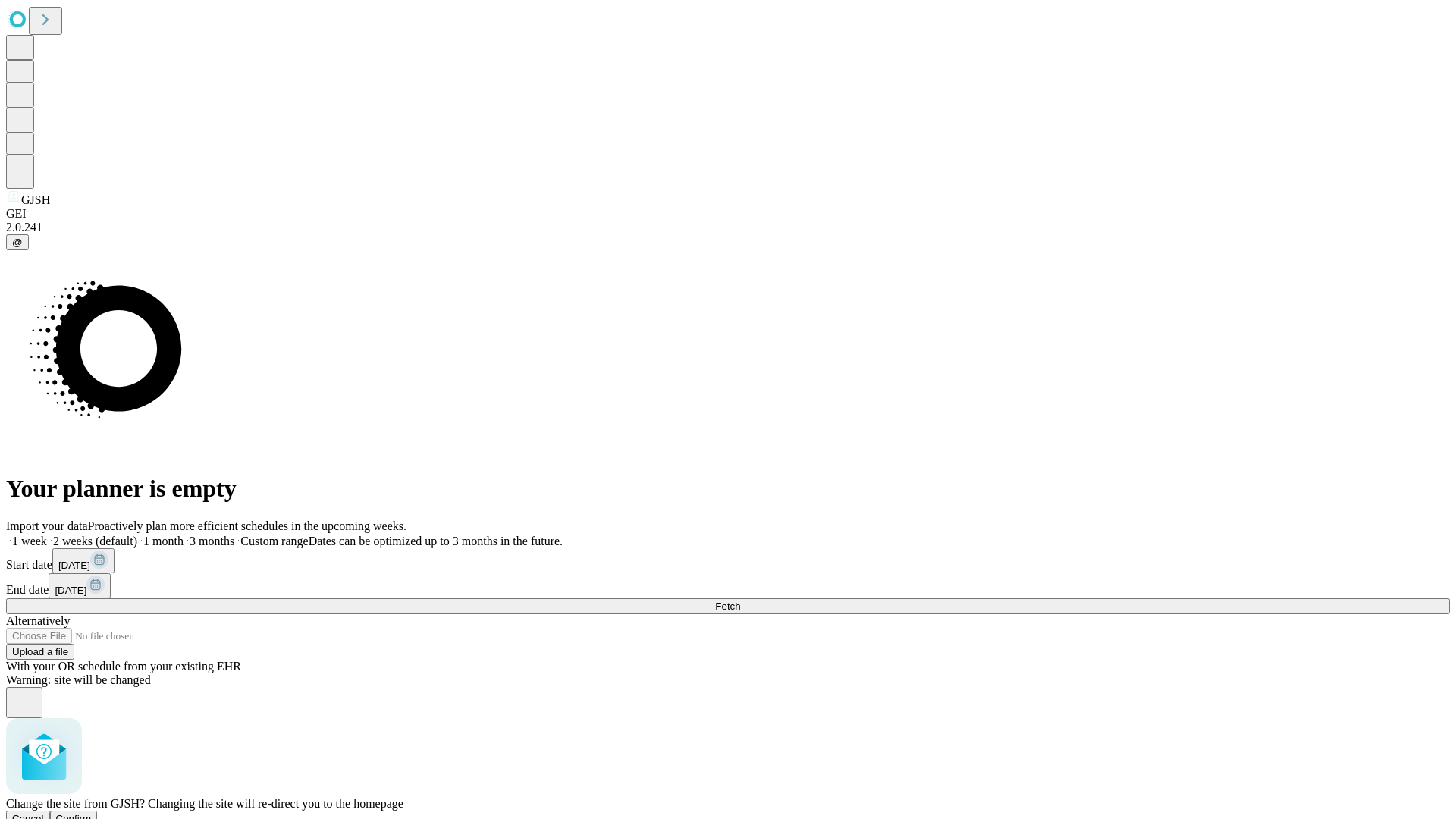
click at [92, 813] on span "Confirm" at bounding box center [73, 818] width 35 height 11
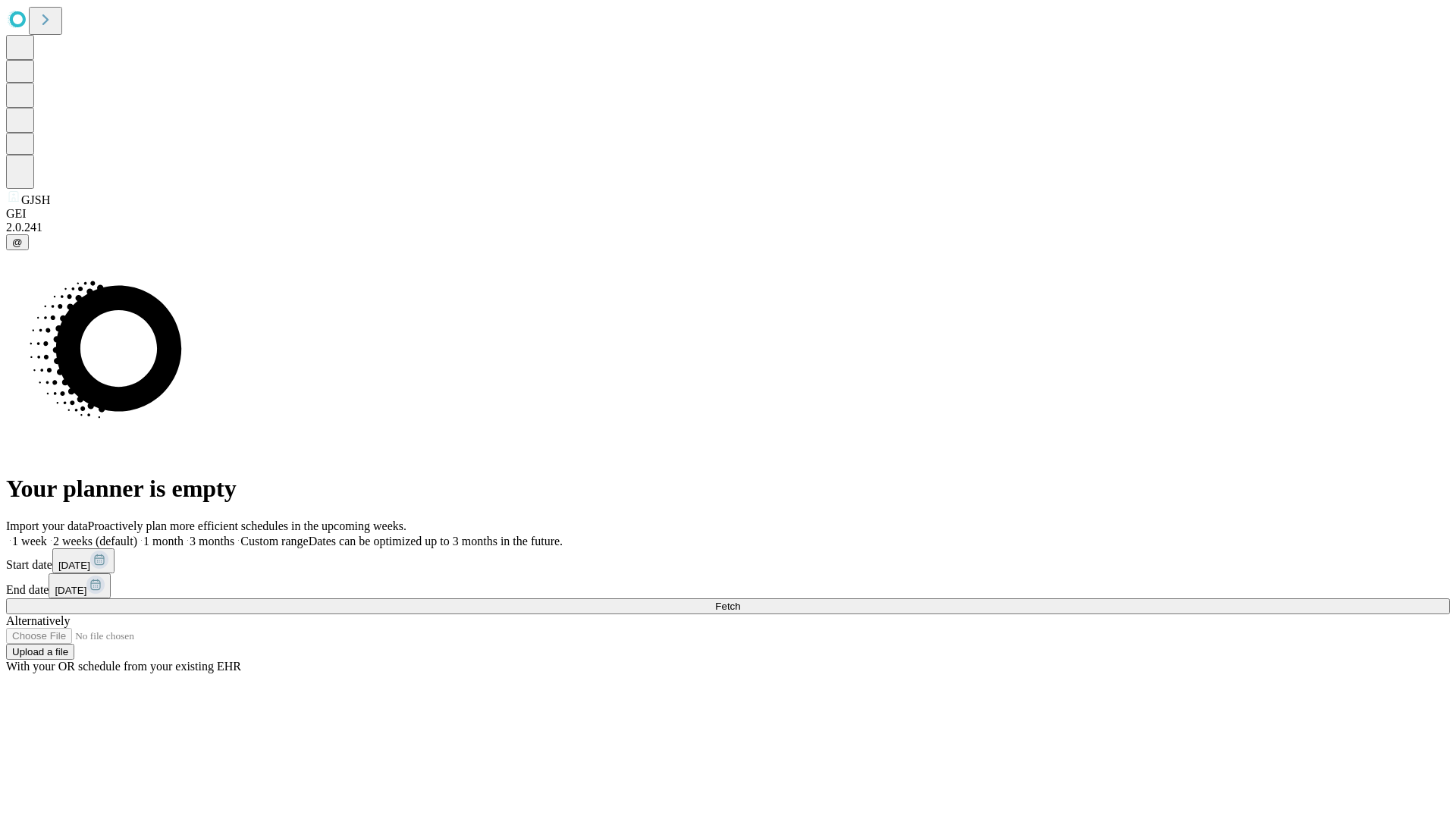
click at [183, 534] on label "1 month" at bounding box center [161, 540] width 46 height 13
click at [740, 600] on span "Fetch" at bounding box center [727, 606] width 25 height 11
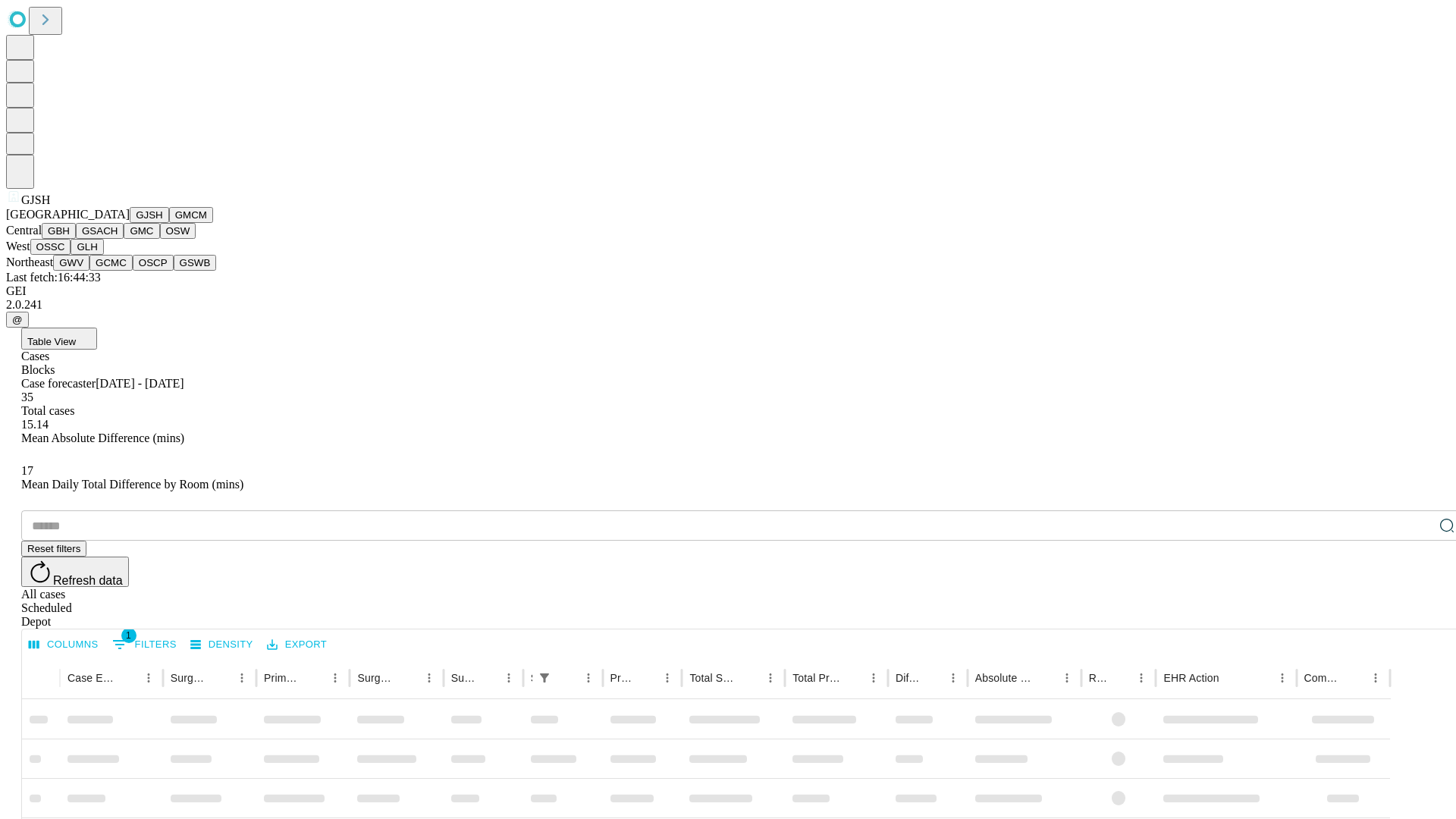
click at [170, 223] on button "GMCM" at bounding box center [191, 215] width 44 height 16
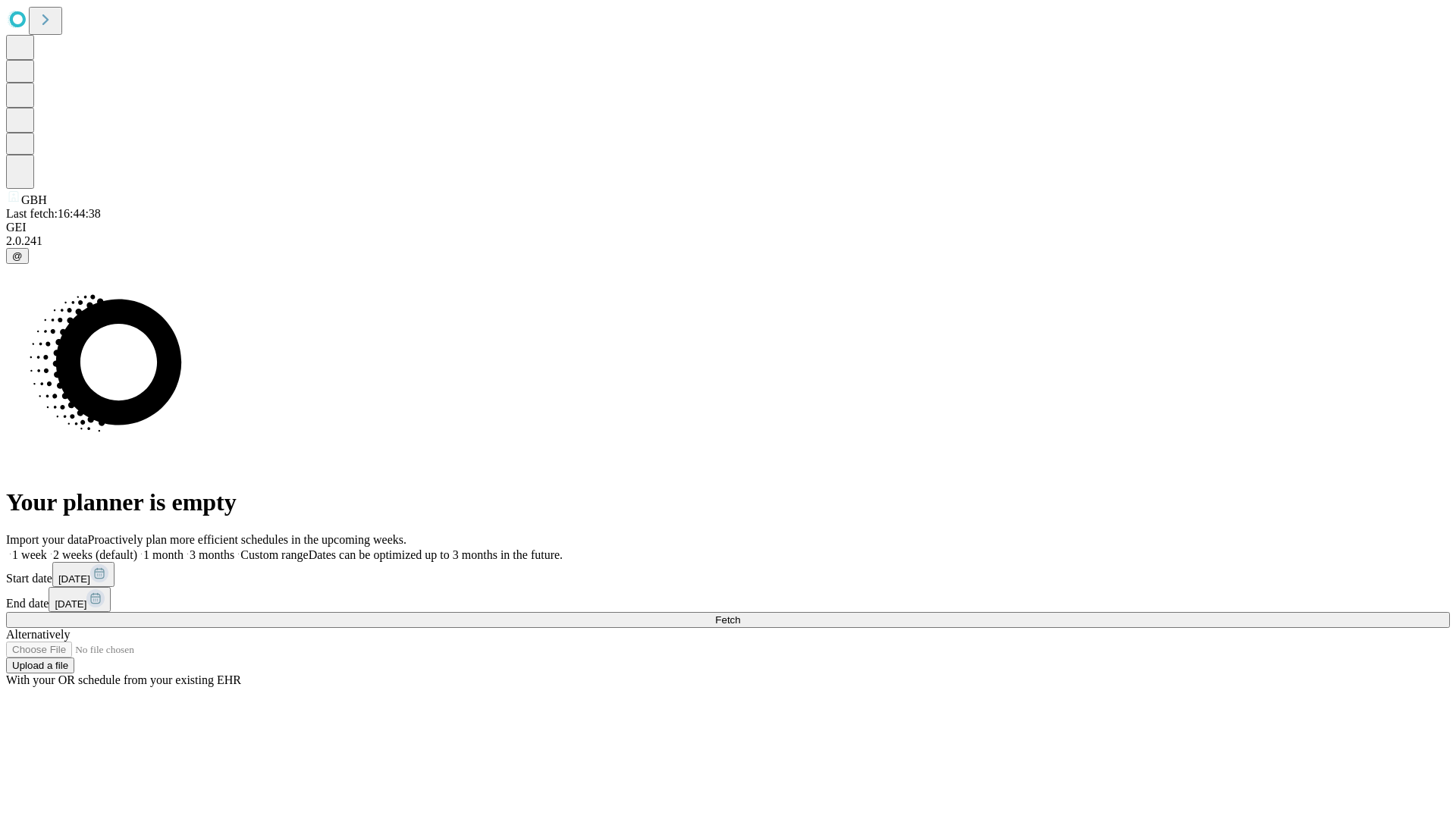
click at [183, 548] on label "1 month" at bounding box center [161, 554] width 46 height 13
click at [740, 614] on span "Fetch" at bounding box center [727, 619] width 25 height 11
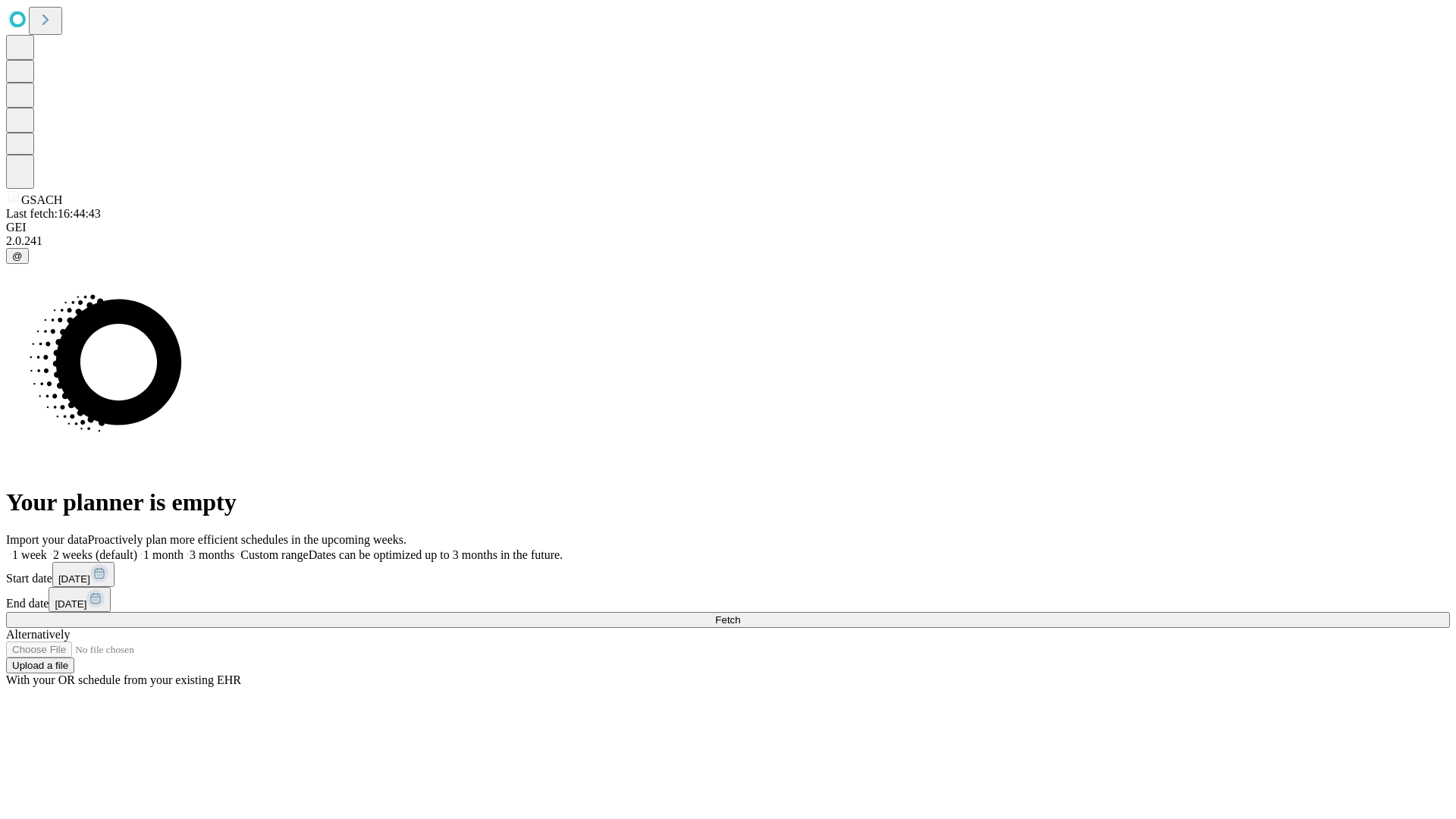
click at [183, 548] on label "1 month" at bounding box center [161, 554] width 46 height 13
click at [740, 614] on span "Fetch" at bounding box center [727, 619] width 25 height 11
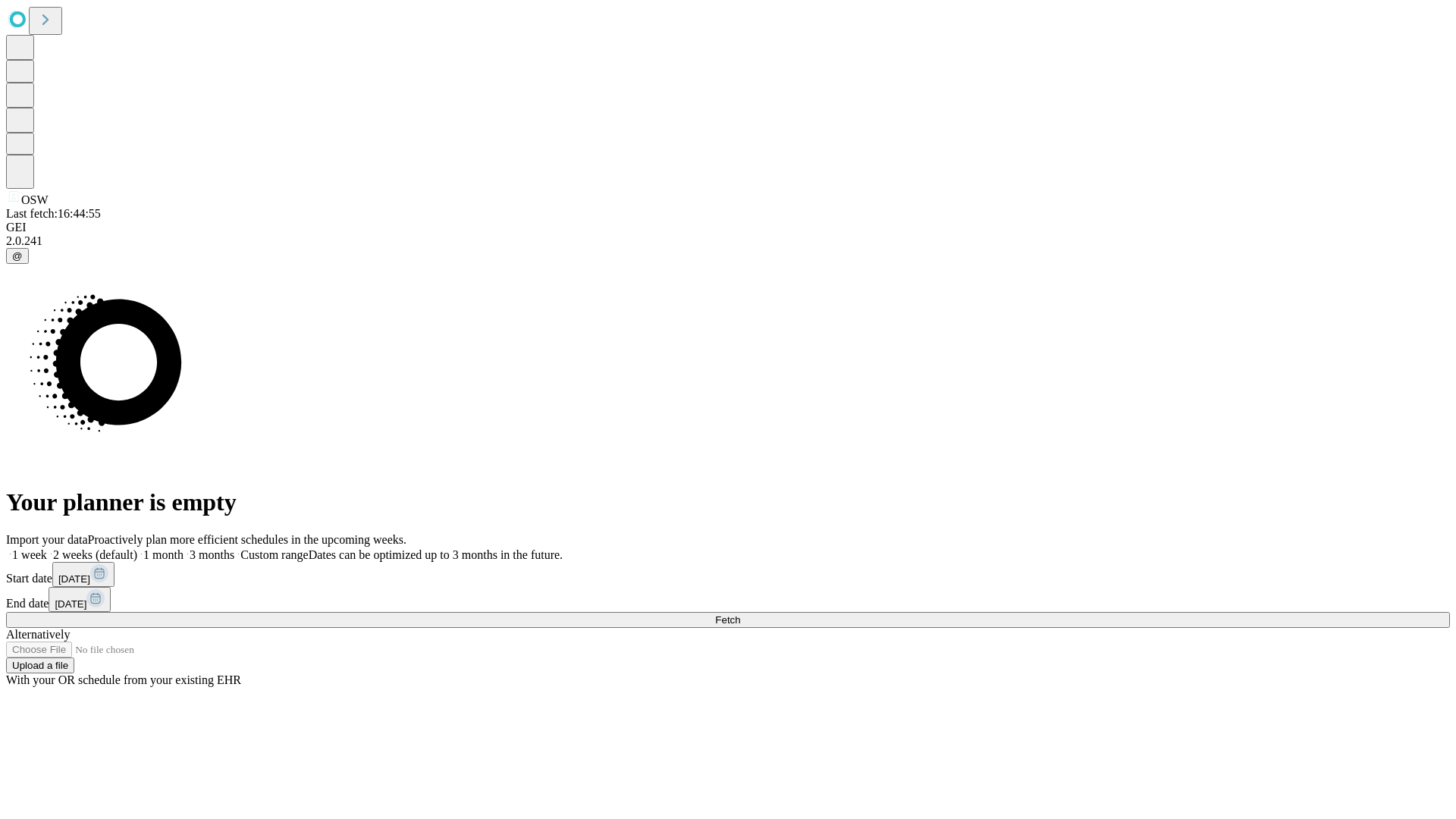
click at [740, 614] on span "Fetch" at bounding box center [727, 619] width 25 height 11
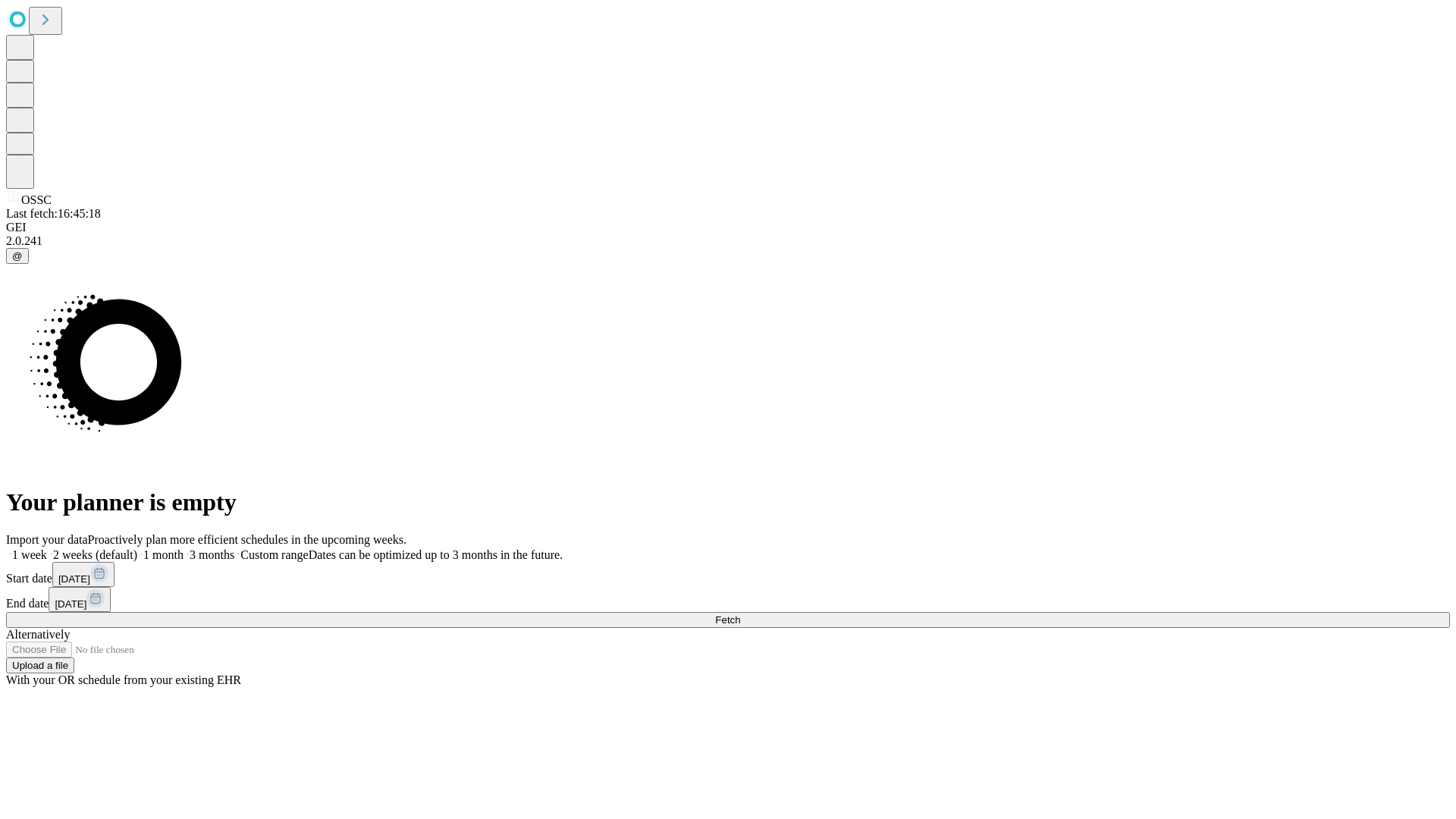
click at [183, 548] on label "1 month" at bounding box center [161, 554] width 46 height 13
click at [740, 614] on span "Fetch" at bounding box center [727, 619] width 25 height 11
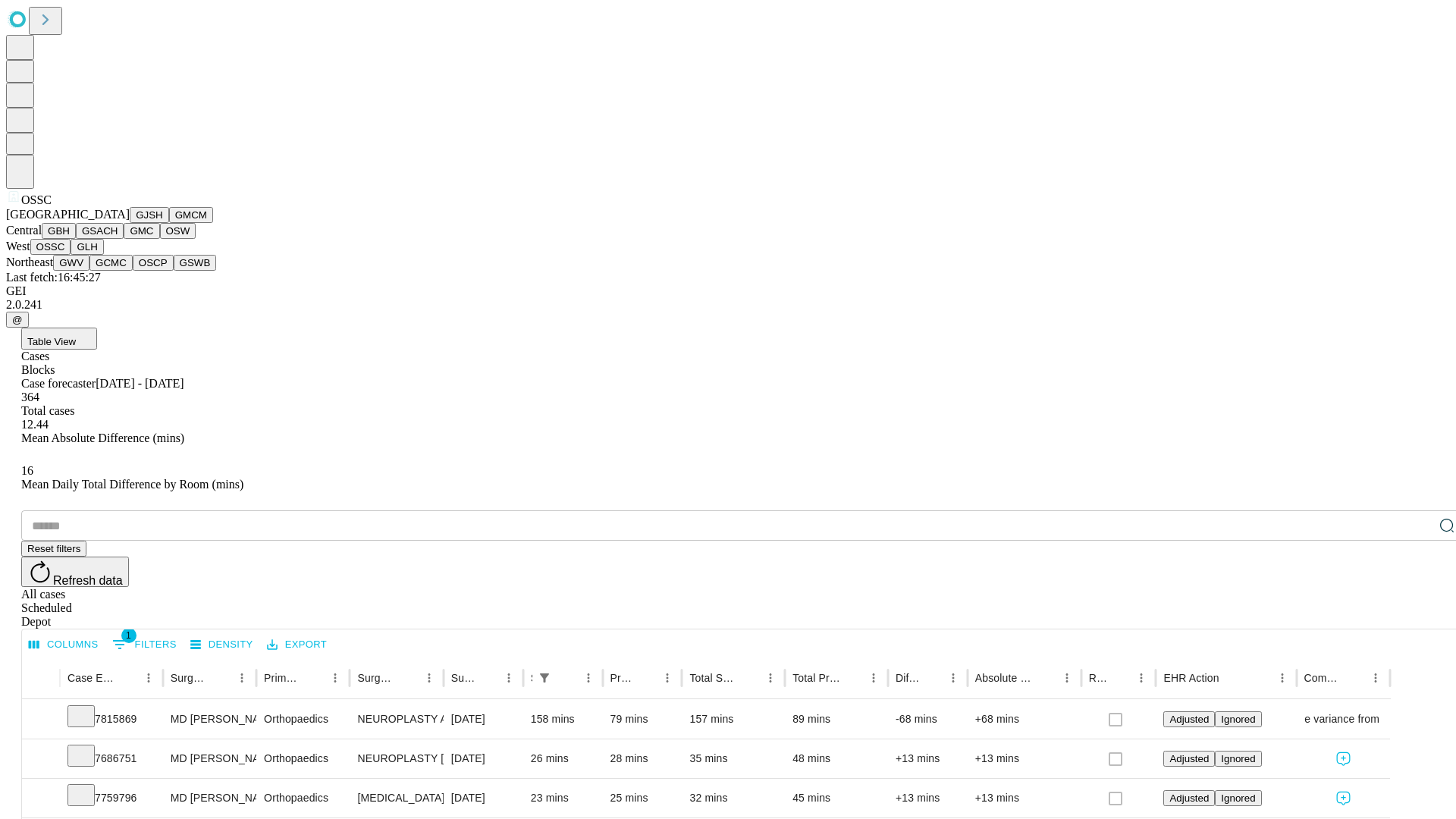
click at [103, 255] on button "GLH" at bounding box center [87, 247] width 33 height 16
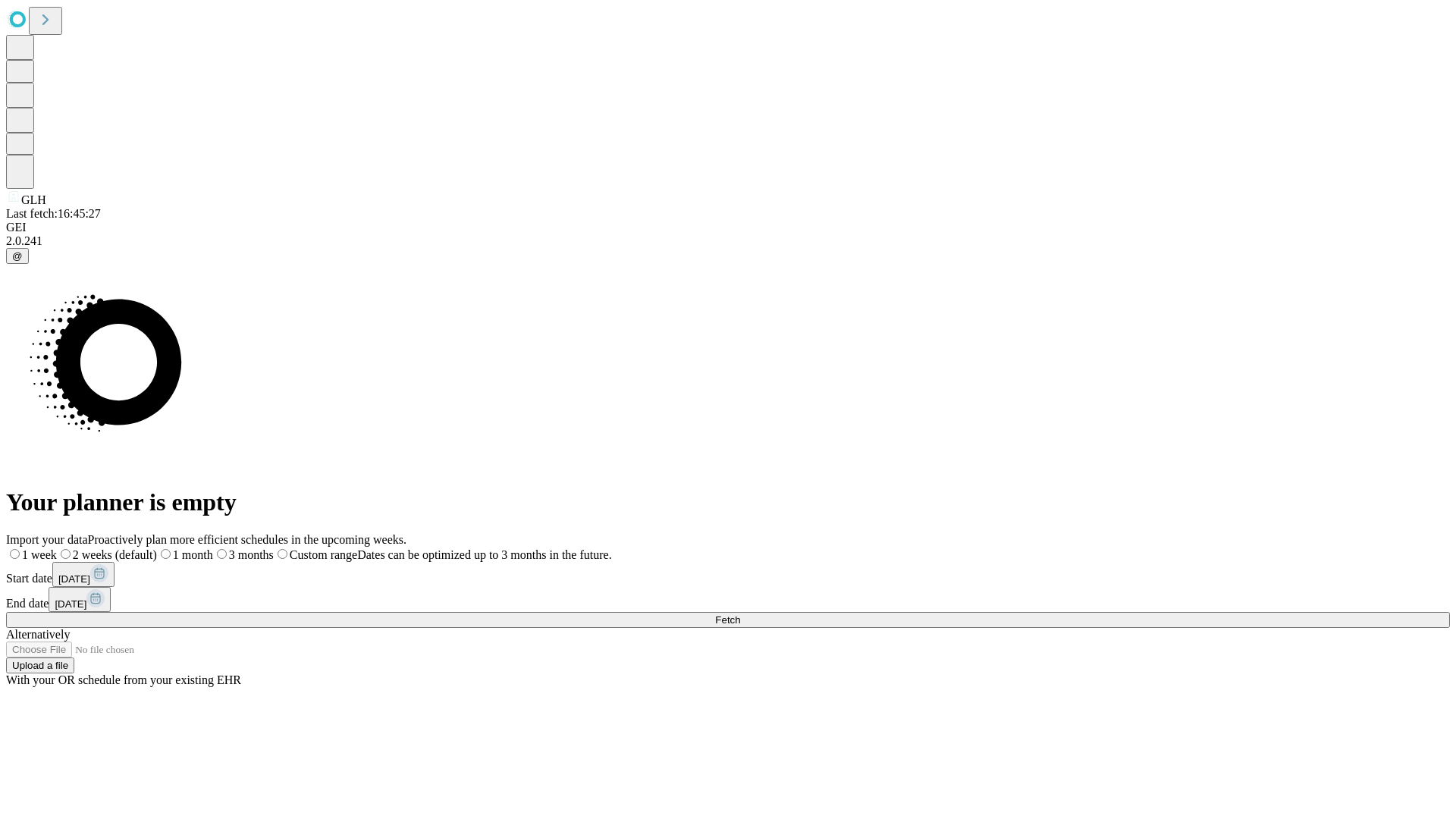
click at [213, 548] on label "1 month" at bounding box center [184, 554] width 56 height 13
click at [740, 614] on span "Fetch" at bounding box center [727, 619] width 25 height 11
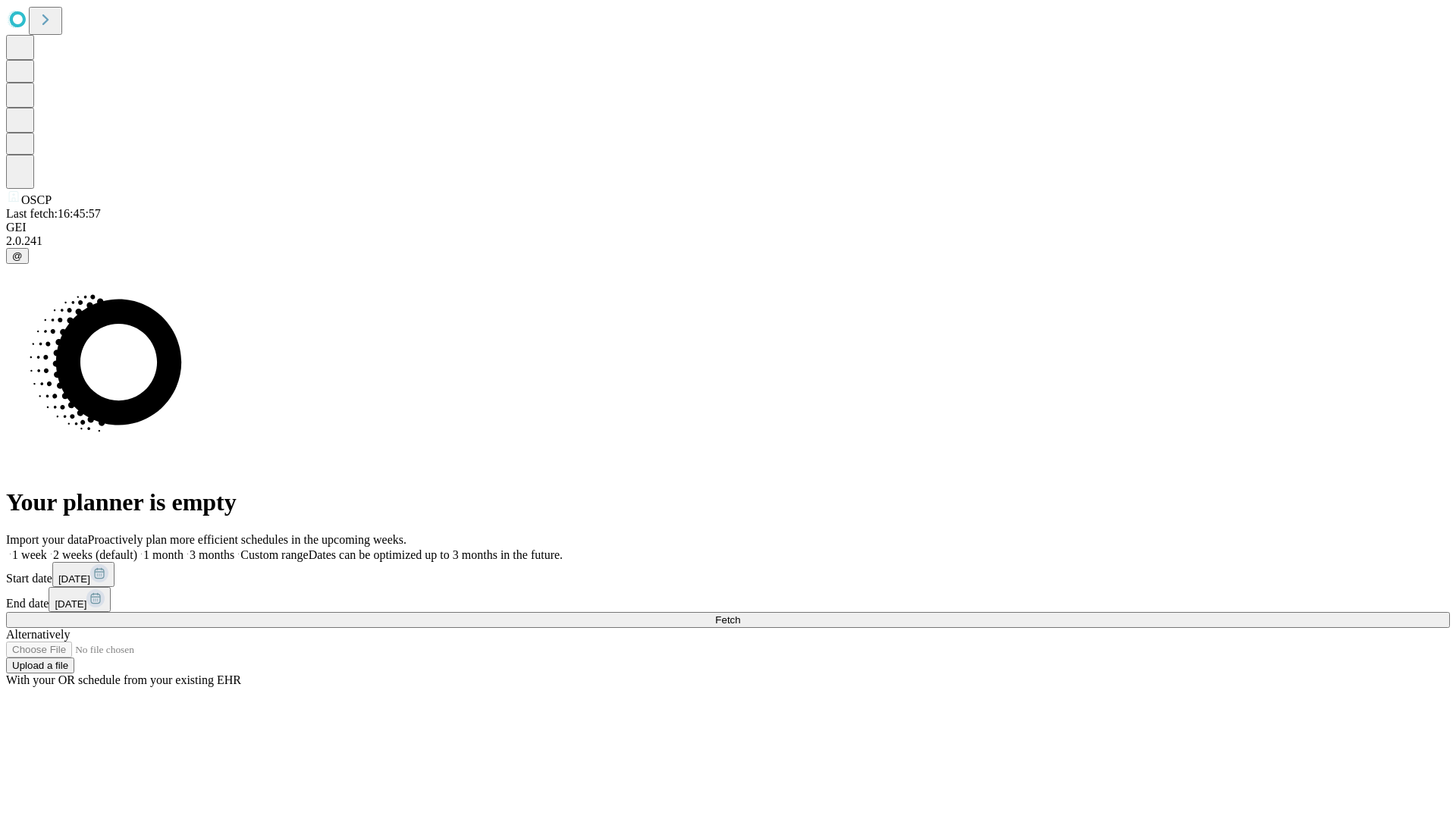
click at [740, 614] on span "Fetch" at bounding box center [727, 619] width 25 height 11
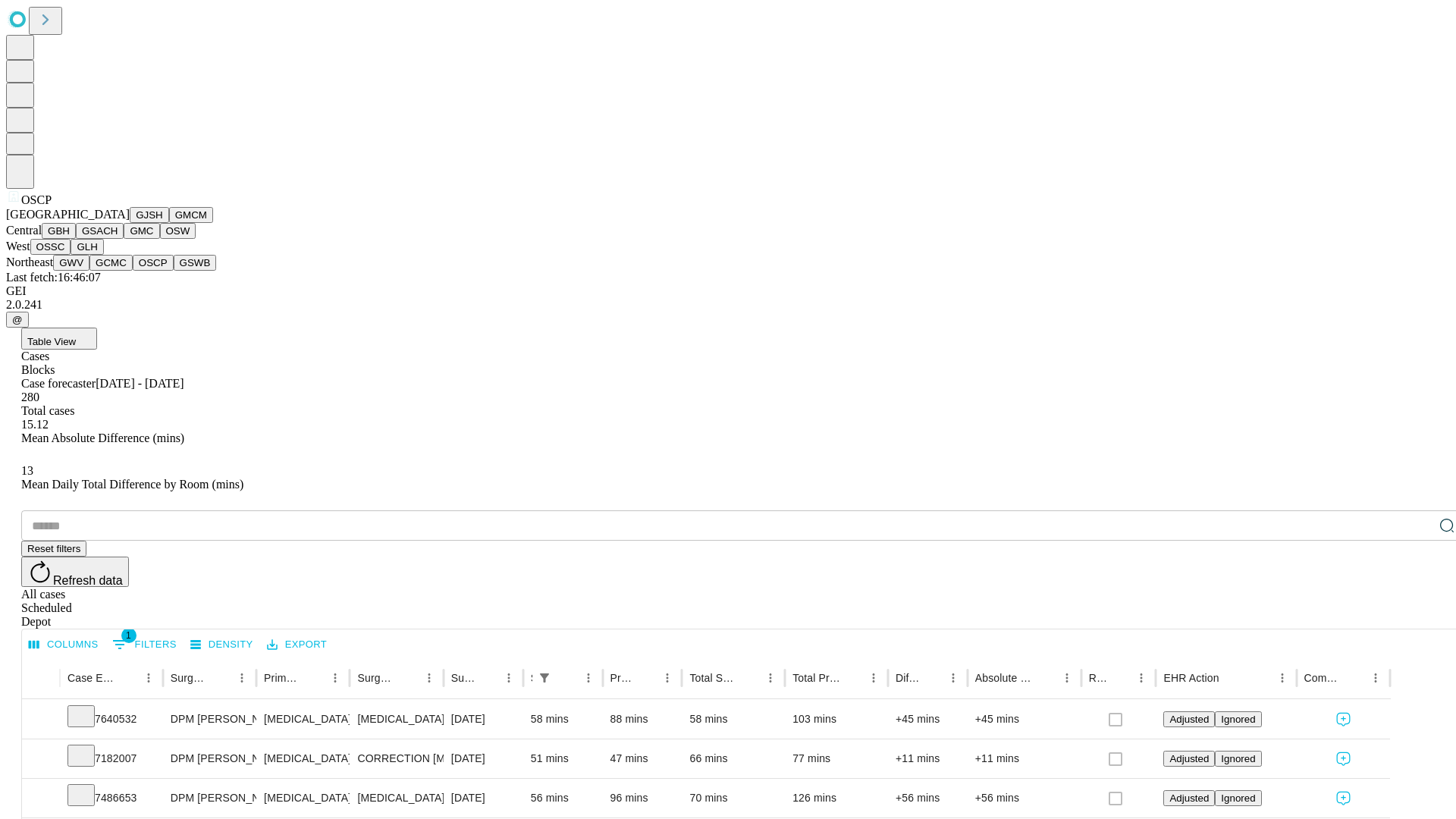
click at [174, 271] on button "GSWB" at bounding box center [195, 262] width 43 height 16
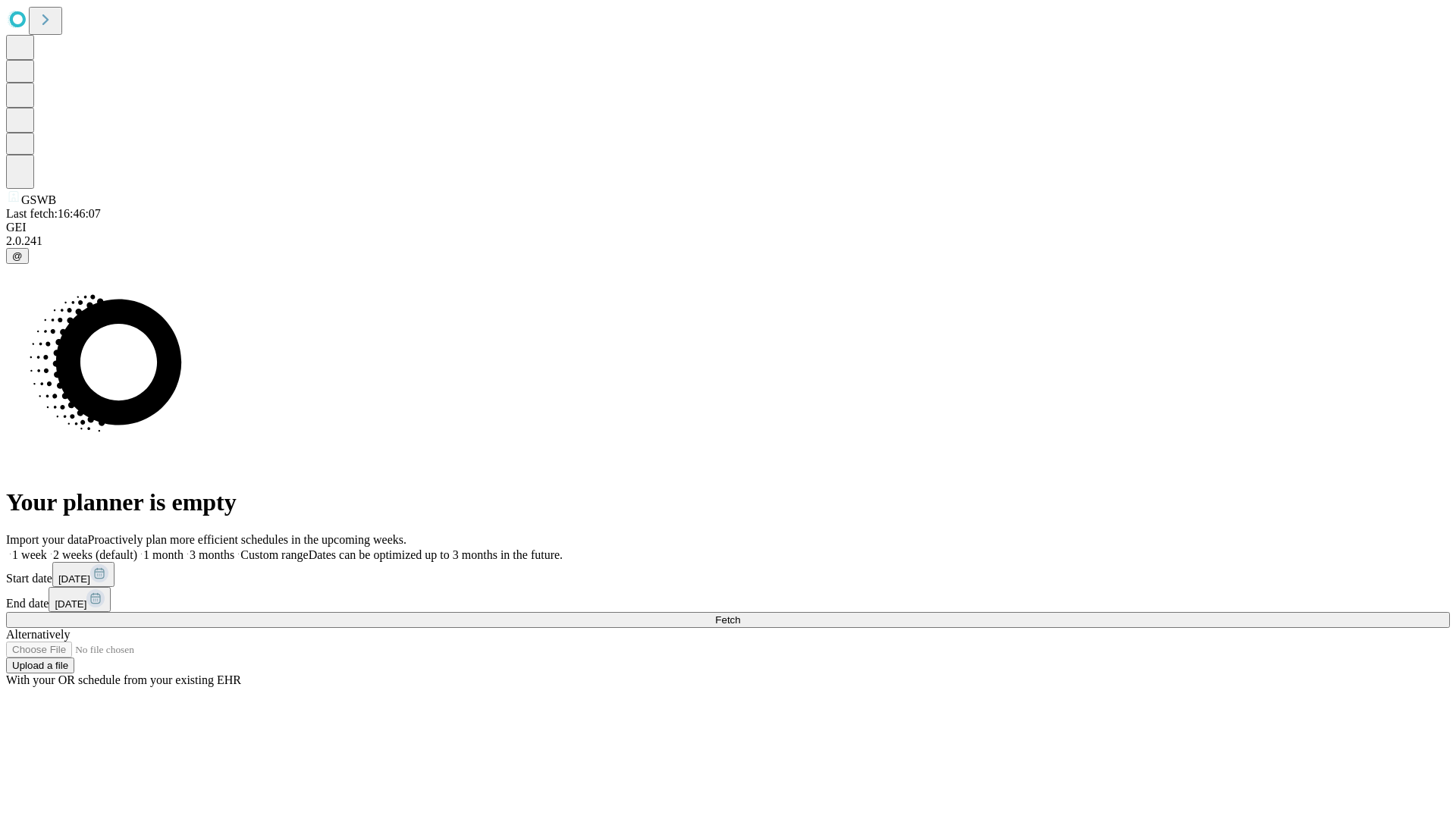
click at [183, 548] on label "1 month" at bounding box center [161, 554] width 46 height 13
click at [740, 614] on span "Fetch" at bounding box center [727, 619] width 25 height 11
